Goal: Transaction & Acquisition: Purchase product/service

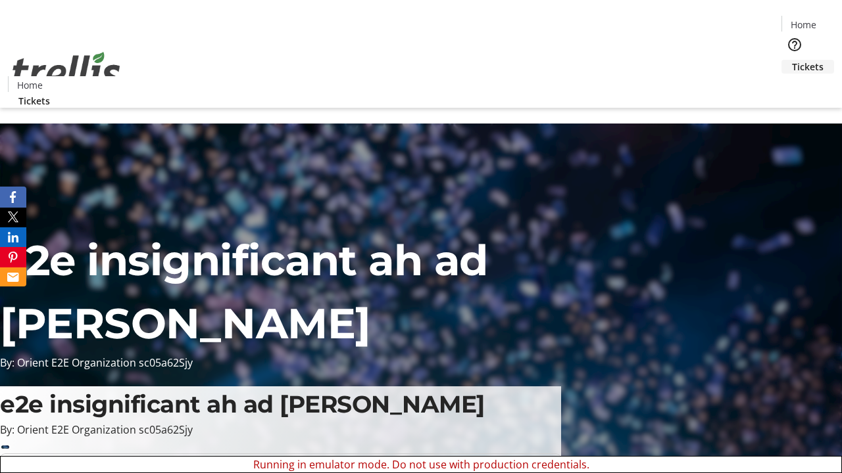
click at [792, 60] on span "Tickets" at bounding box center [808, 67] width 32 height 14
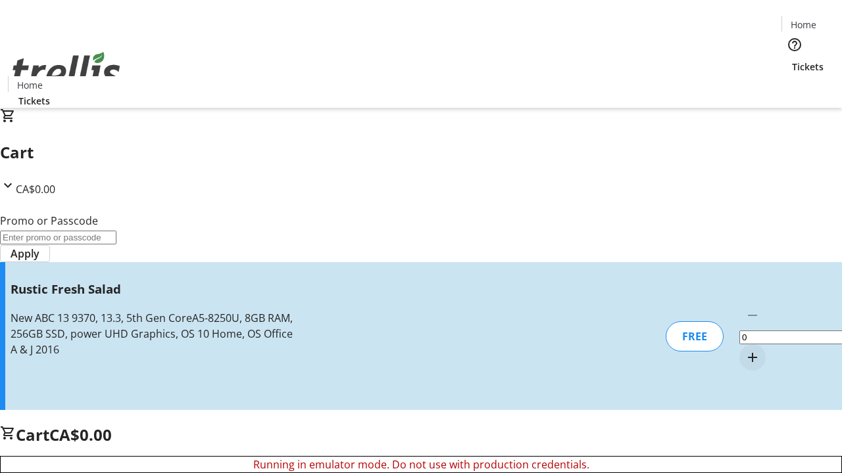
click at [744, 350] on mat-icon "Increment by one" at bounding box center [752, 358] width 16 height 16
type input "1"
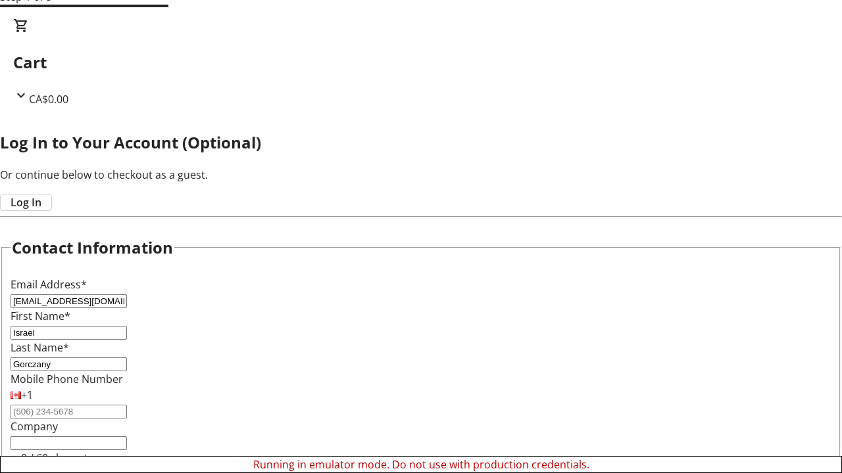
type input "Gorczany"
